Goal: Information Seeking & Learning: Learn about a topic

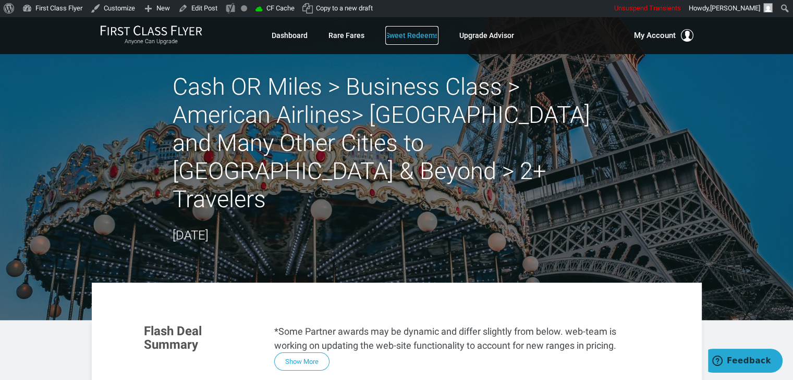
click at [389, 33] on link "Sweet Redeems" at bounding box center [411, 35] width 53 height 19
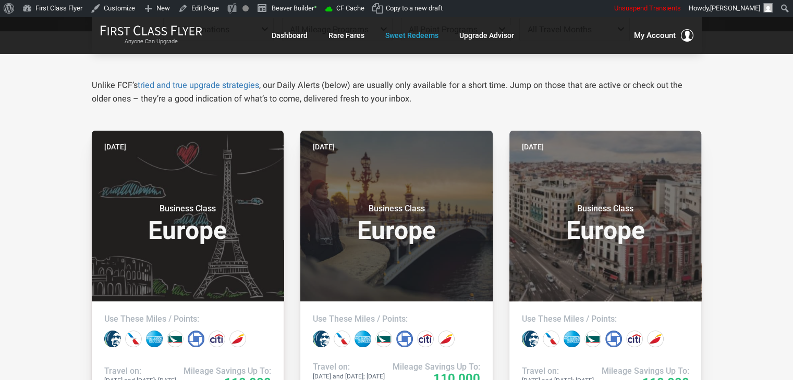
scroll to position [152, 0]
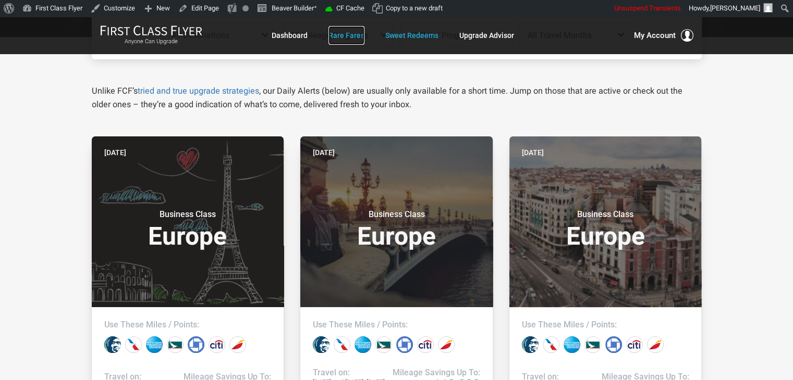
click at [340, 41] on link "Rare Fares" at bounding box center [346, 35] width 36 height 19
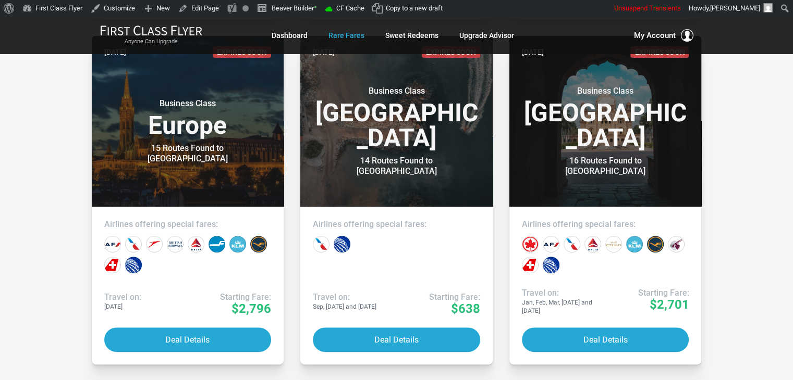
scroll to position [4241, 0]
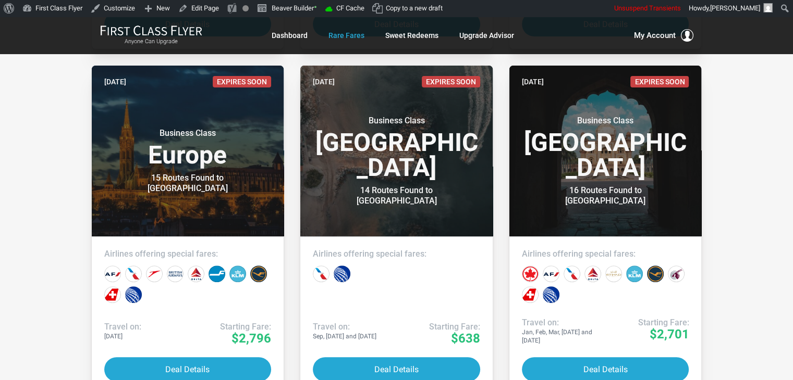
drag, startPoint x: 661, startPoint y: 253, endPoint x: 741, endPoint y: 212, distance: 89.7
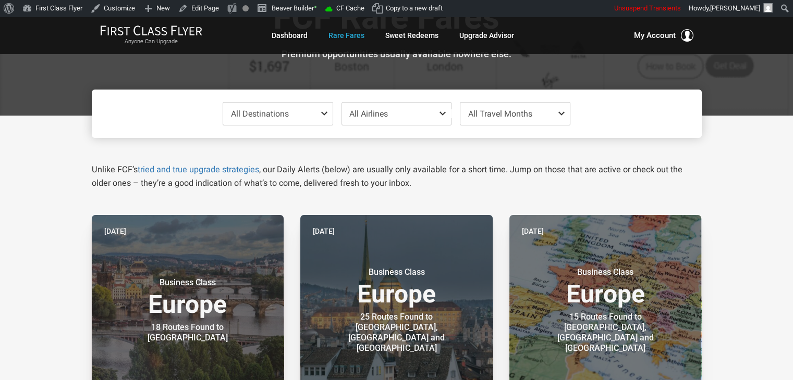
scroll to position [66, 0]
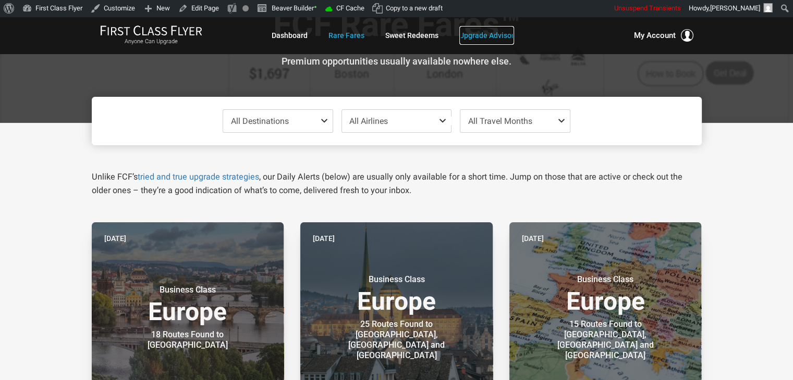
click at [490, 32] on link "Upgrade Advisor" at bounding box center [486, 35] width 55 height 19
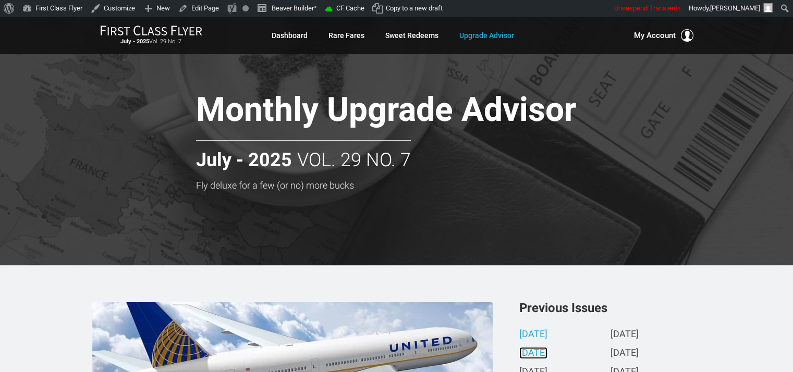
click at [546, 353] on link "[DATE]" at bounding box center [533, 353] width 28 height 11
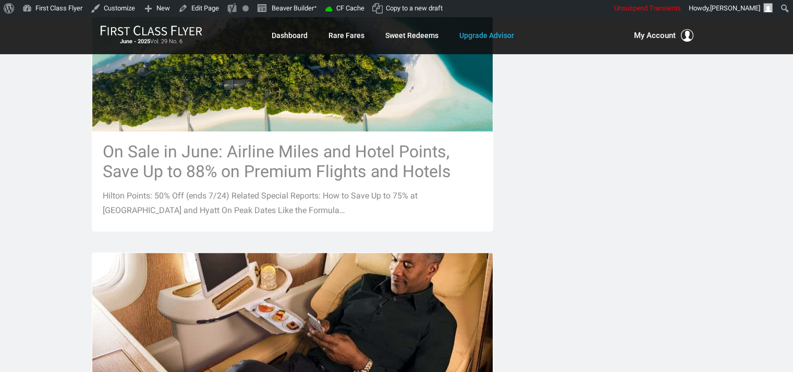
scroll to position [1347, 0]
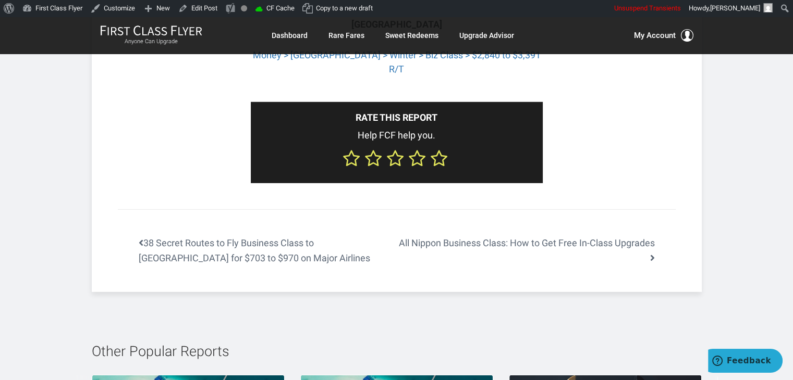
scroll to position [2860, 0]
